Goal: Task Accomplishment & Management: Manage account settings

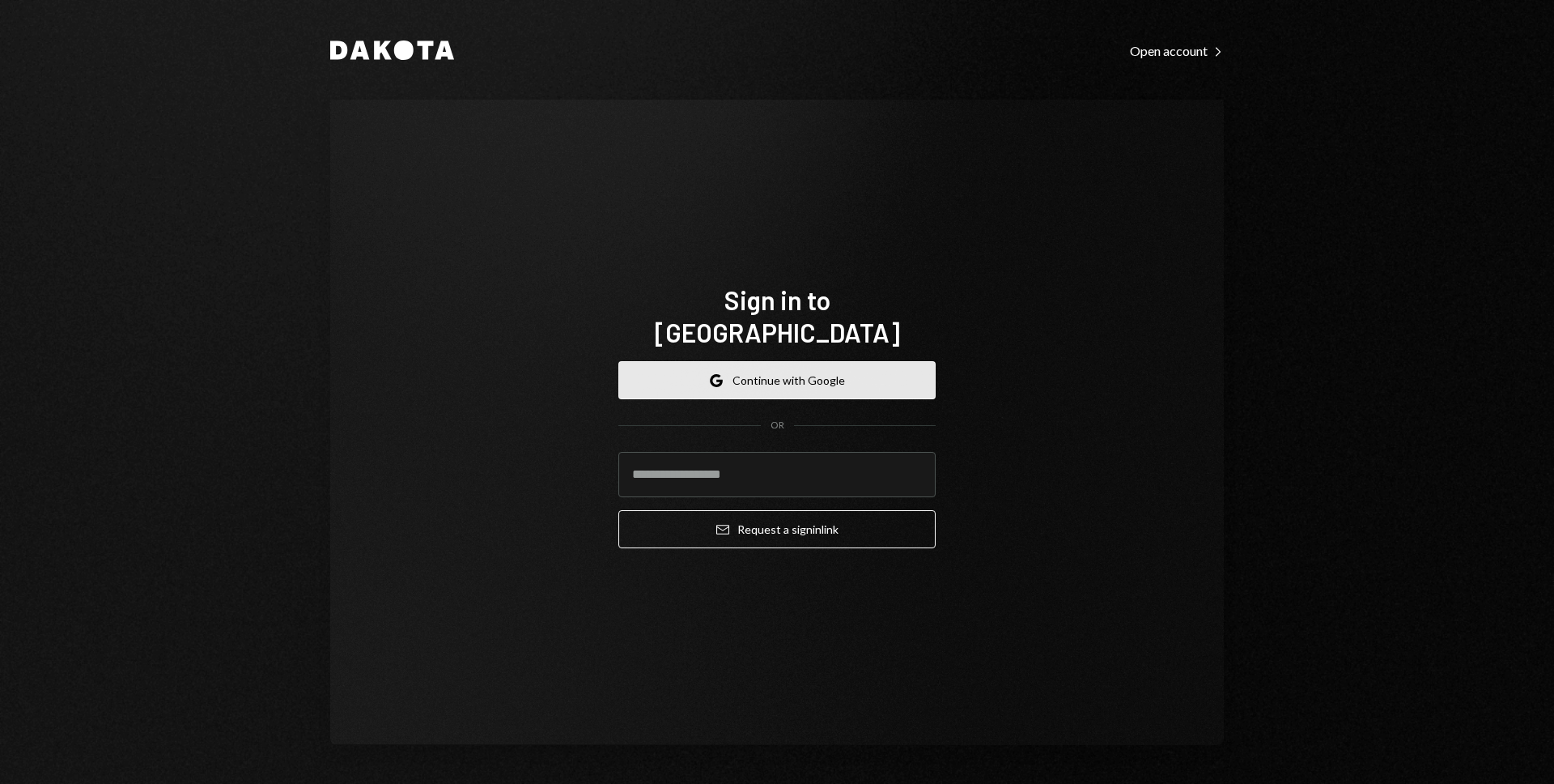
click at [686, 361] on button "Google Continue with Google" at bounding box center [777, 379] width 318 height 38
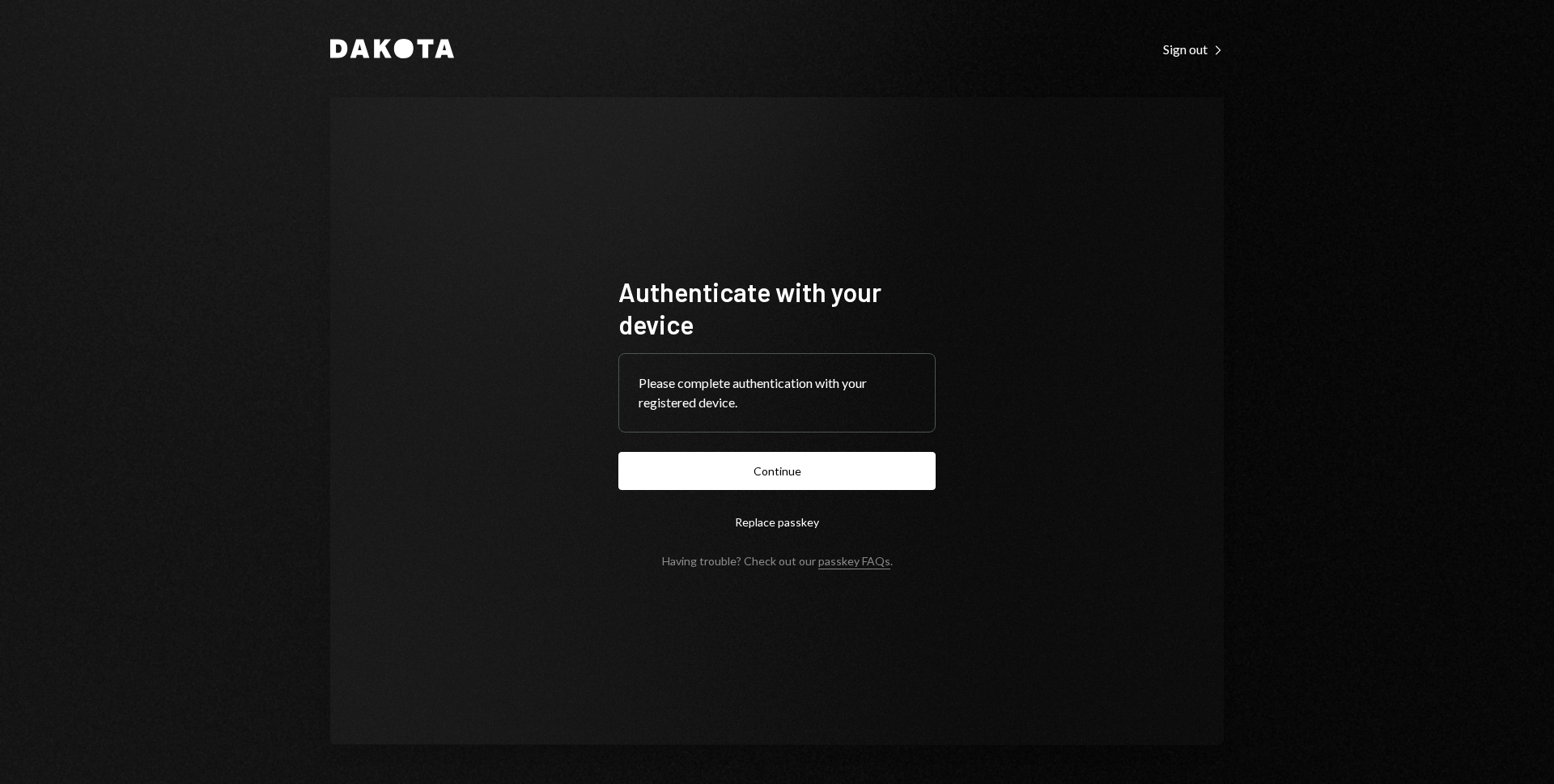
click at [795, 529] on button "Replace passkey" at bounding box center [777, 521] width 318 height 38
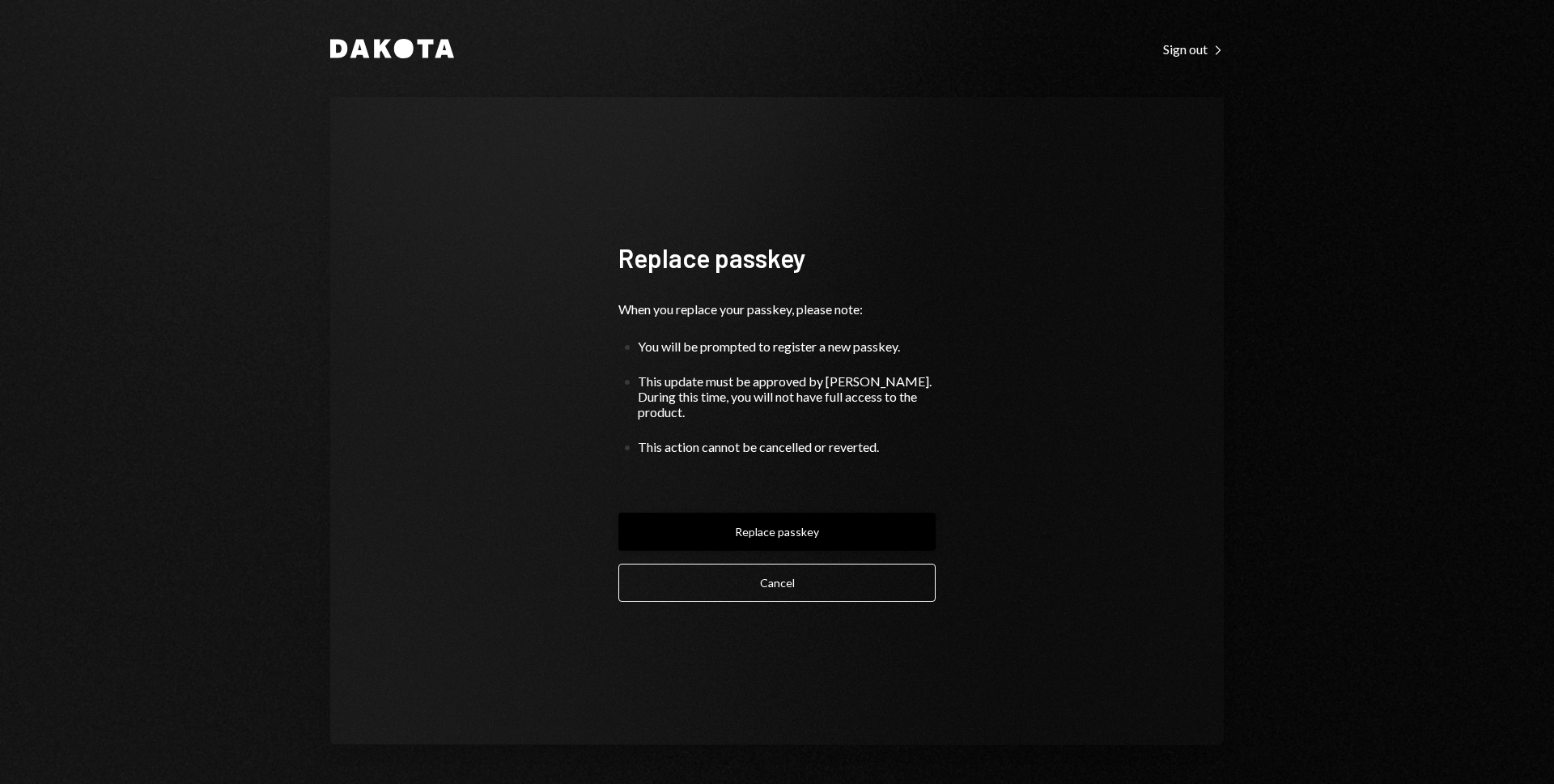
click at [844, 528] on button "Replace passkey" at bounding box center [777, 531] width 318 height 38
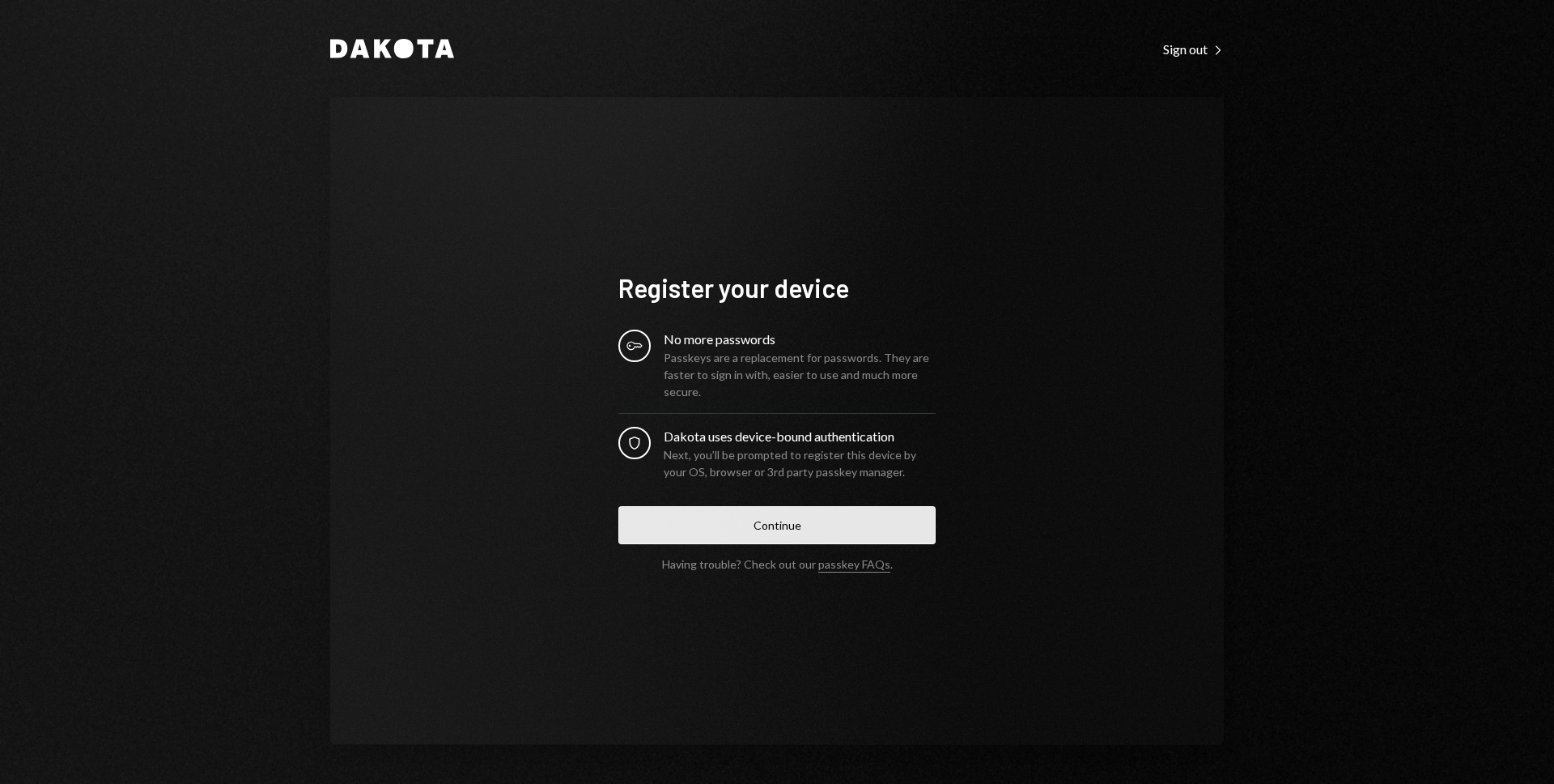
click at [847, 532] on button "Continue" at bounding box center [777, 524] width 318 height 38
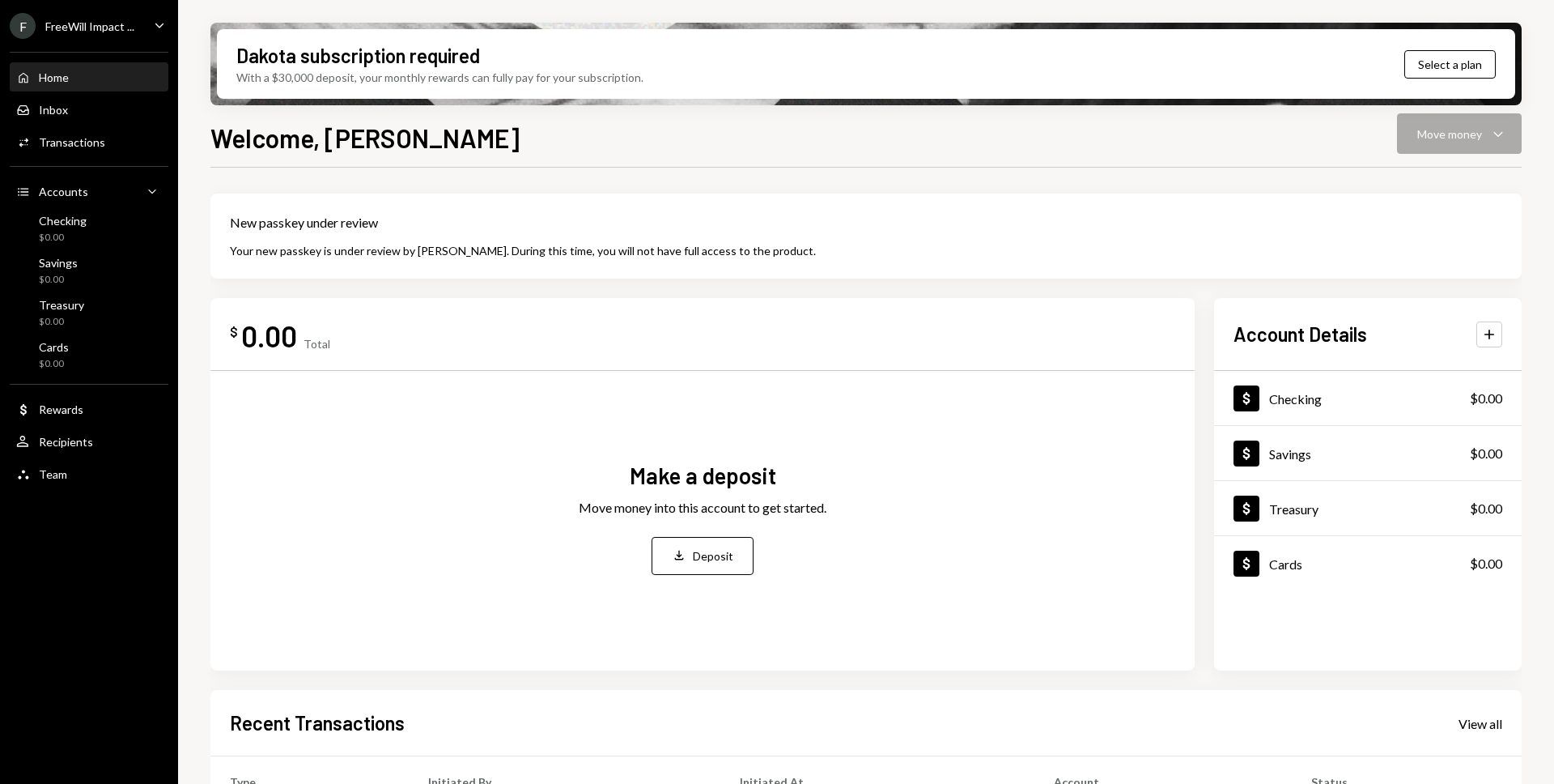
click at [89, 30] on div "FreeWill Impact ..." at bounding box center [90, 26] width 89 height 14
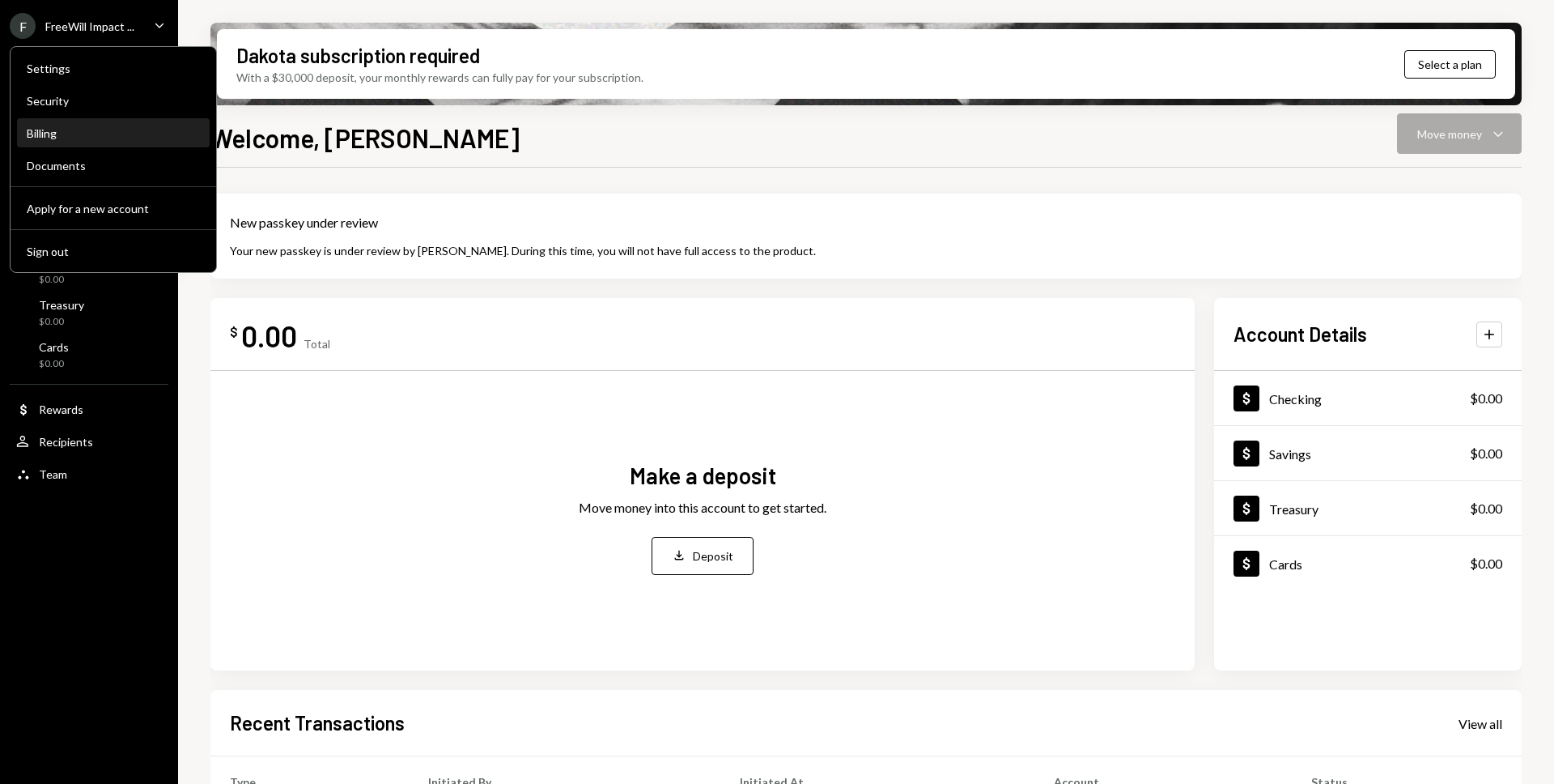
click at [69, 142] on div "Billing" at bounding box center [113, 133] width 173 height 27
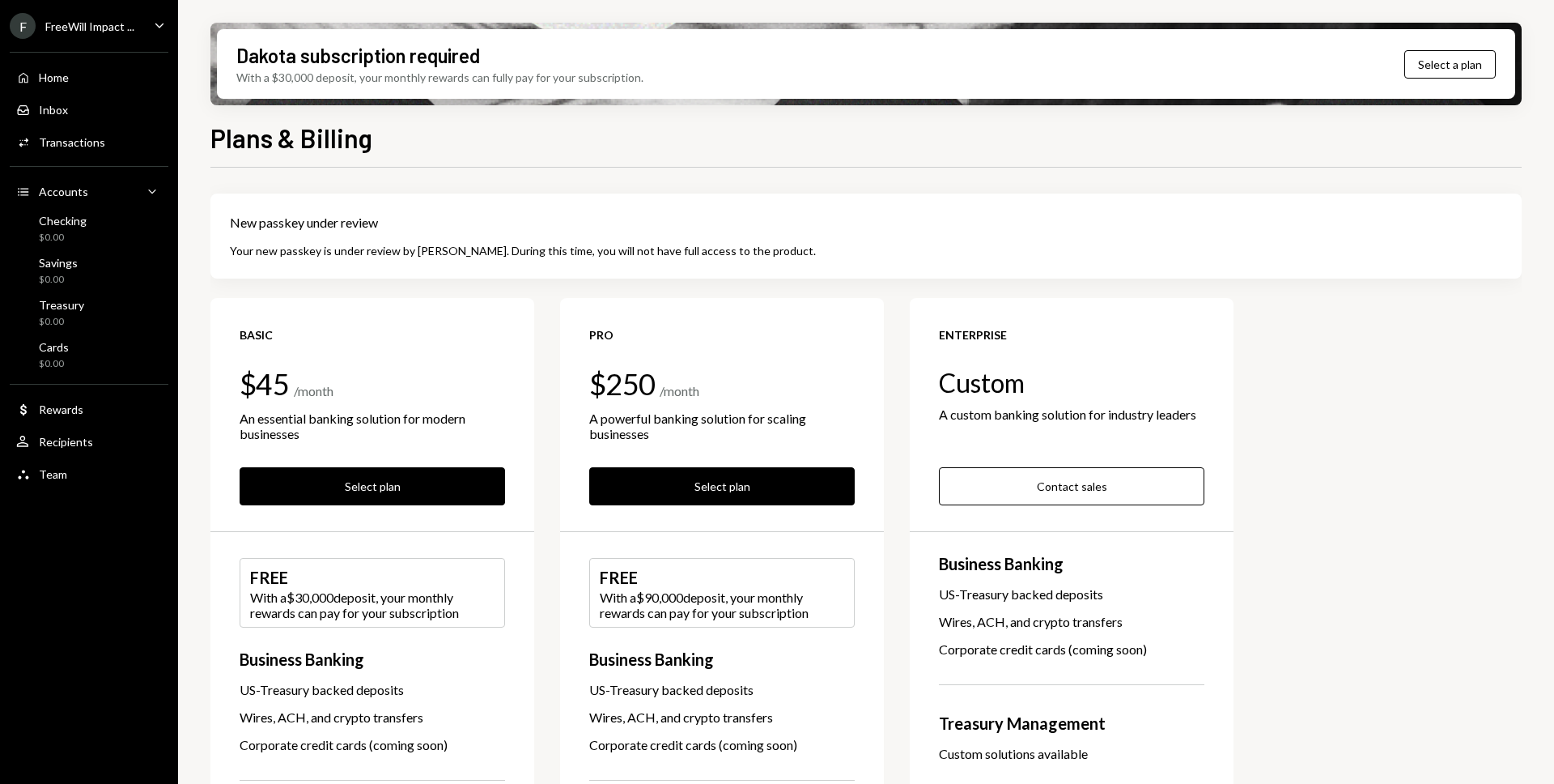
click at [24, 28] on div "F" at bounding box center [22, 26] width 26 height 26
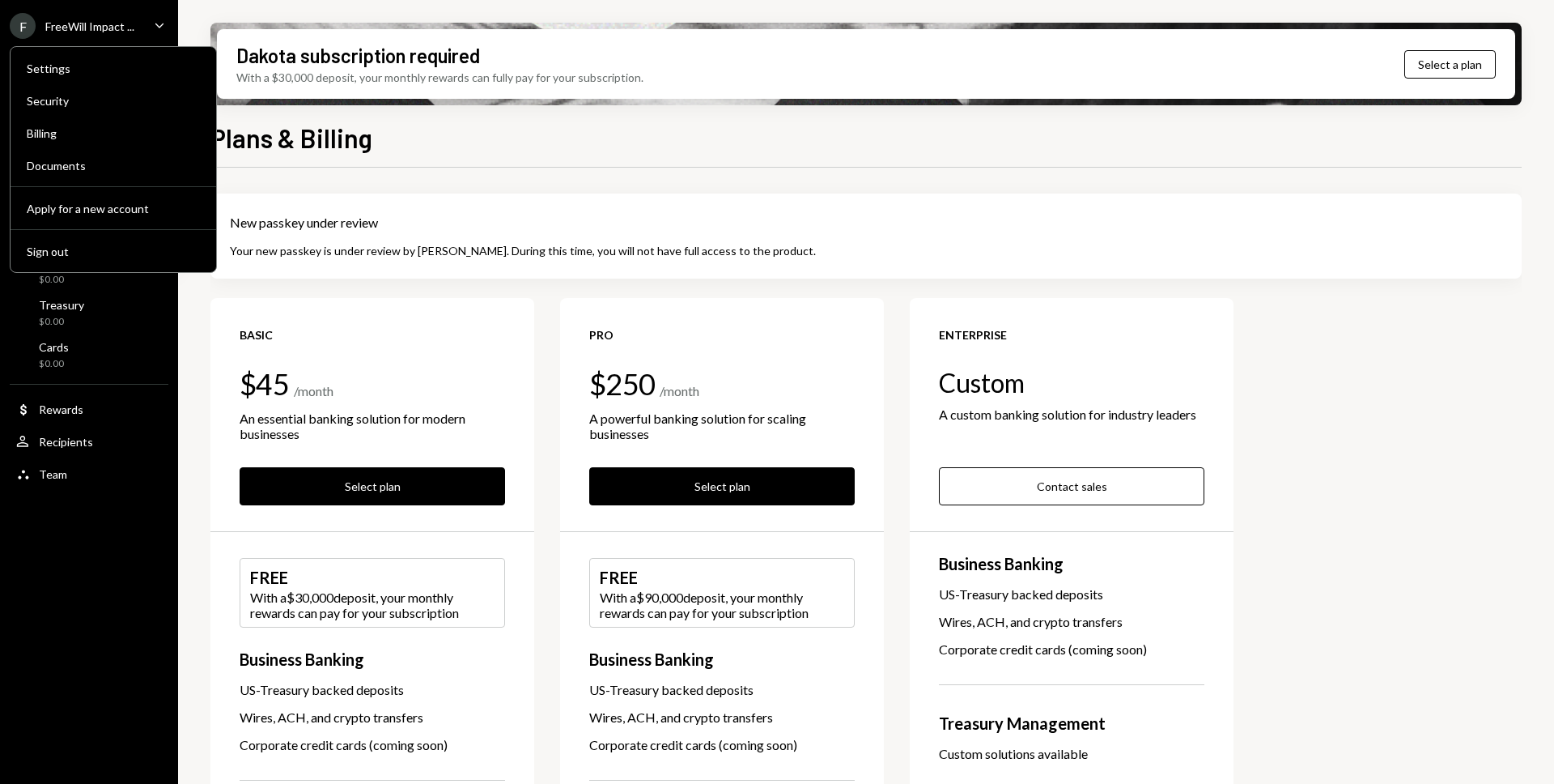
click at [111, 572] on div "F FreeWill Impact ... Caret Down Home Home Inbox Inbox Activities Transactions …" at bounding box center [89, 392] width 178 height 784
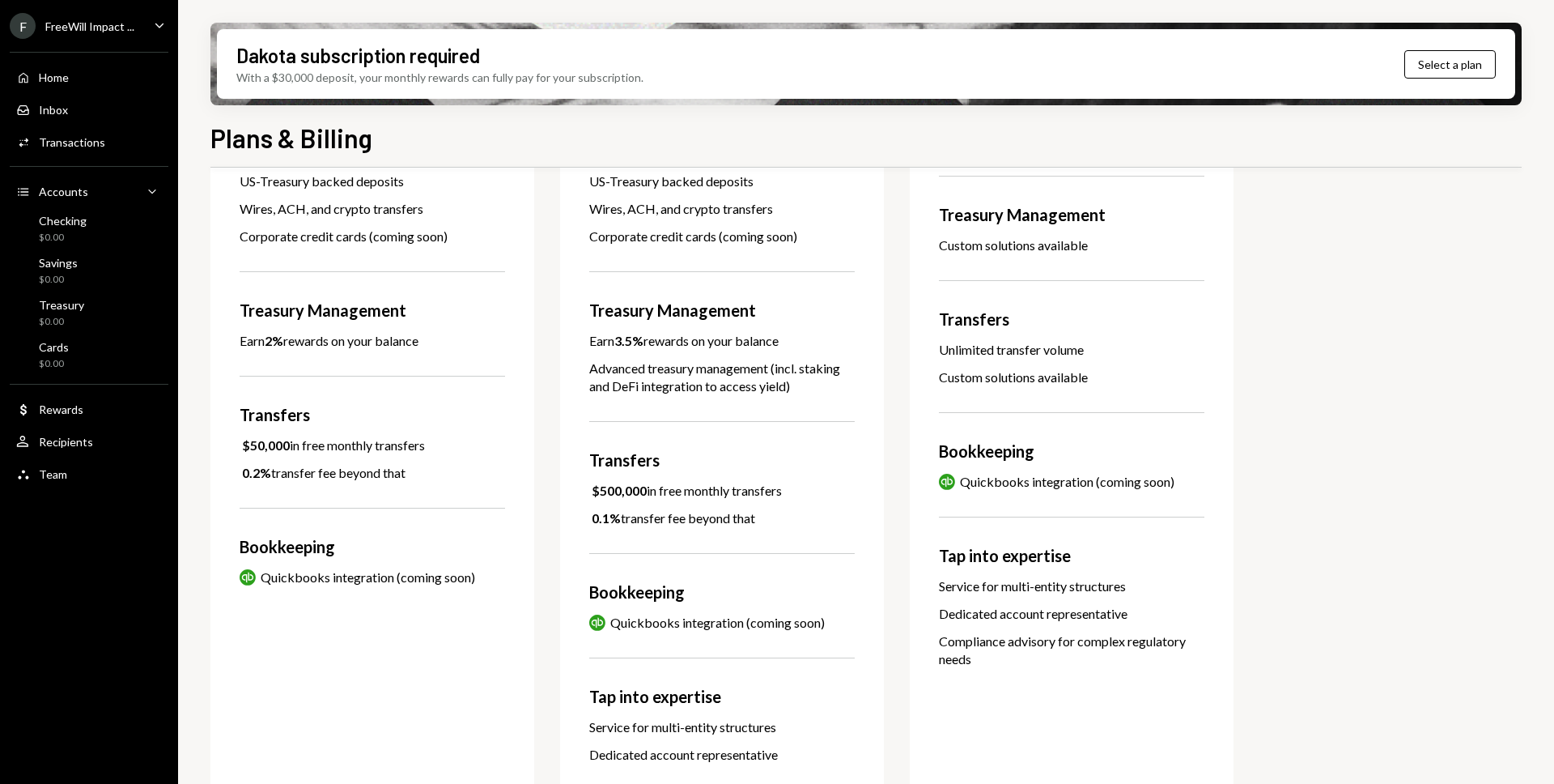
scroll to position [531, 0]
